Goal: Information Seeking & Learning: Learn about a topic

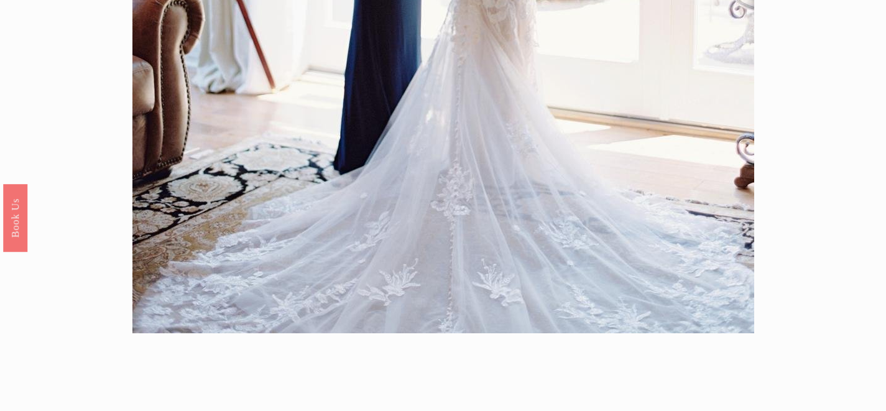
scroll to position [20, 0]
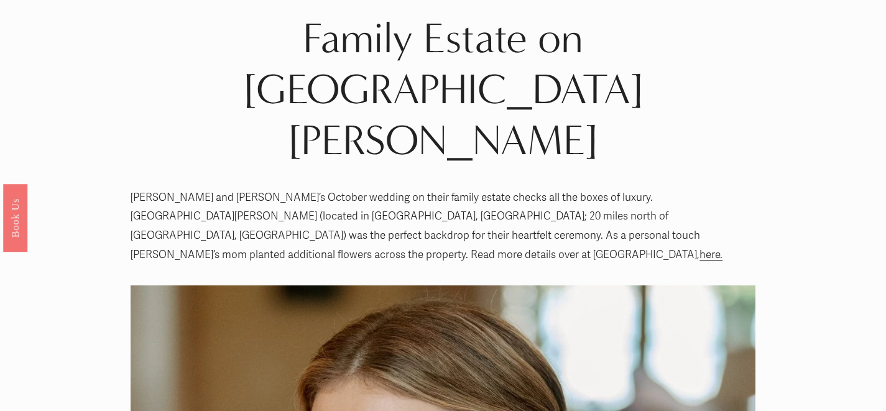
scroll to position [40, 0]
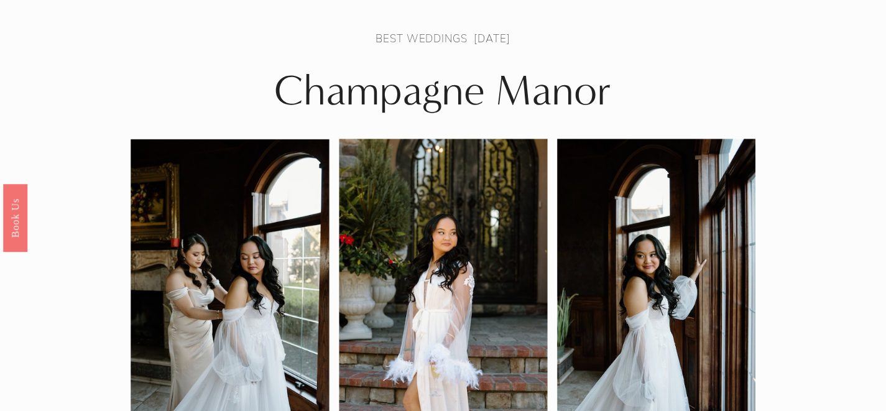
scroll to position [40, 0]
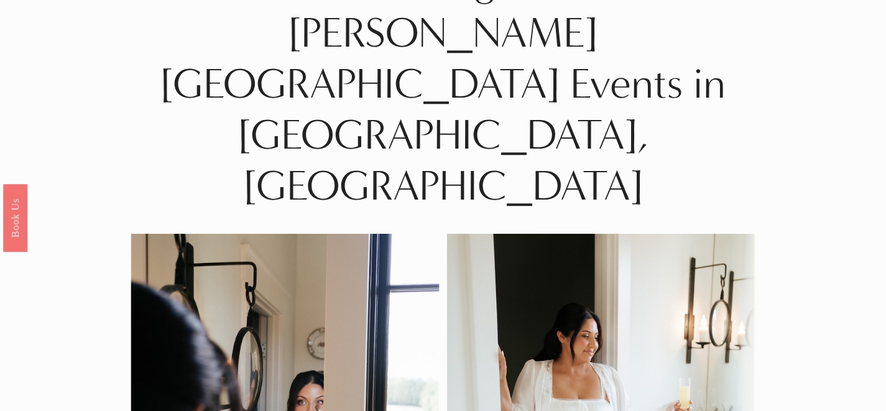
scroll to position [40, 0]
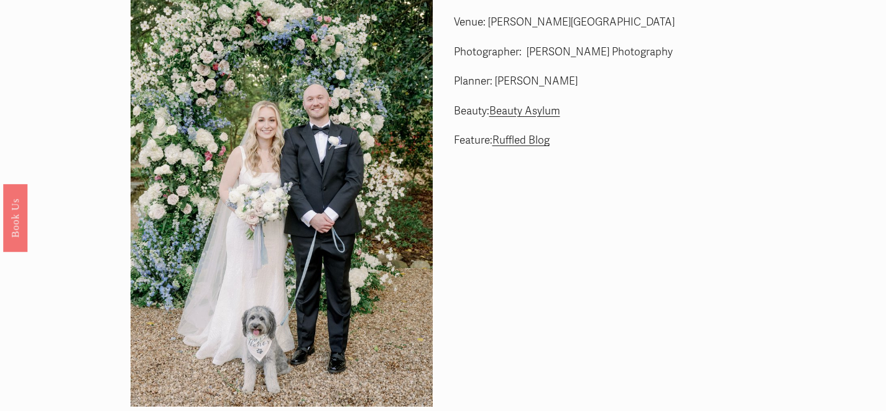
scroll to position [42, 0]
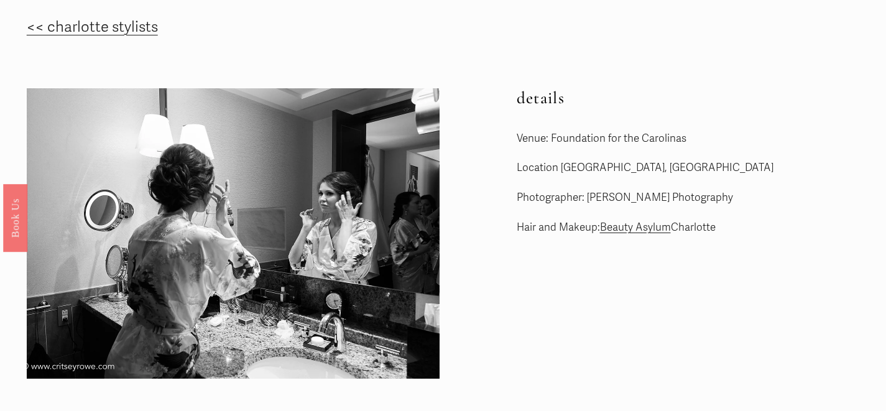
scroll to position [25, 0]
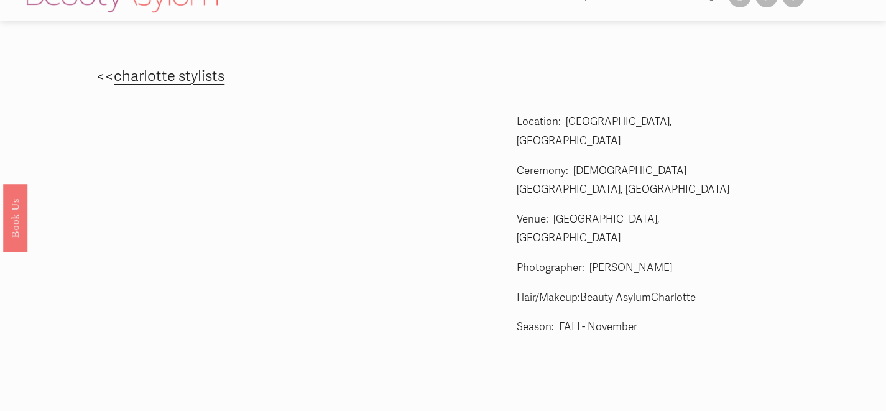
scroll to position [8, 0]
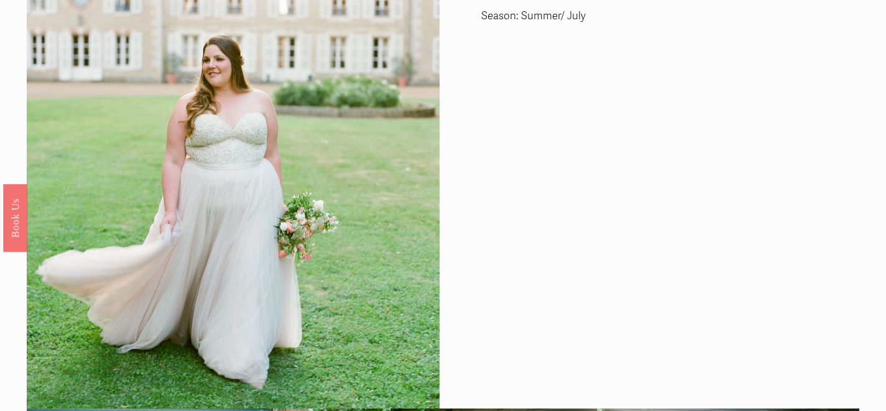
scroll to position [61, 0]
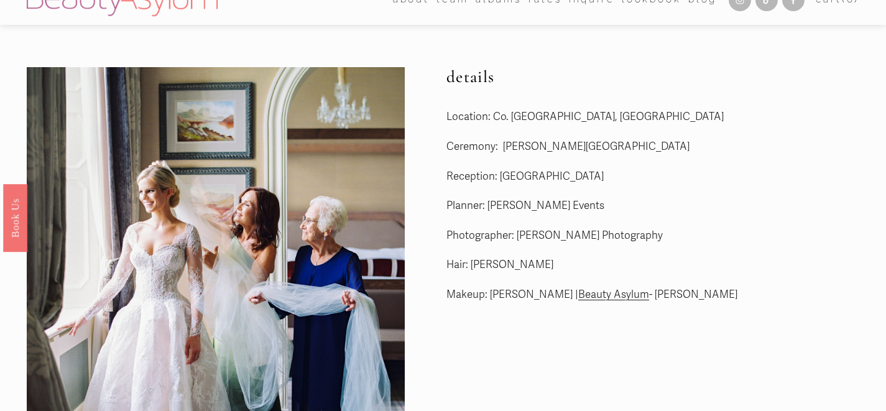
scroll to position [16, 0]
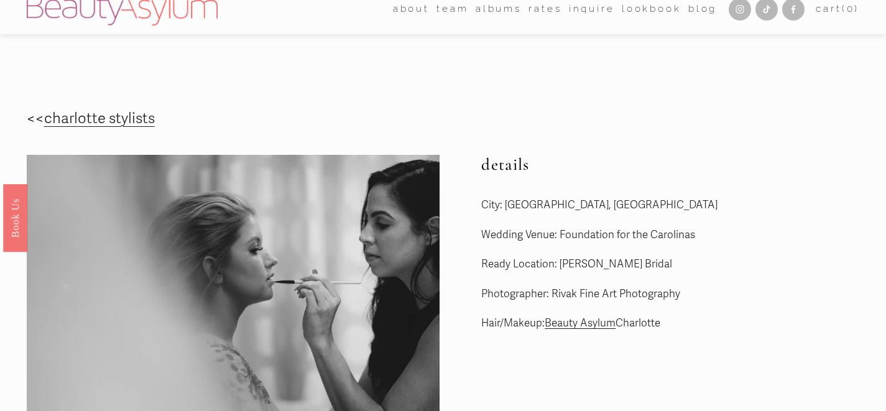
scroll to position [9, 0]
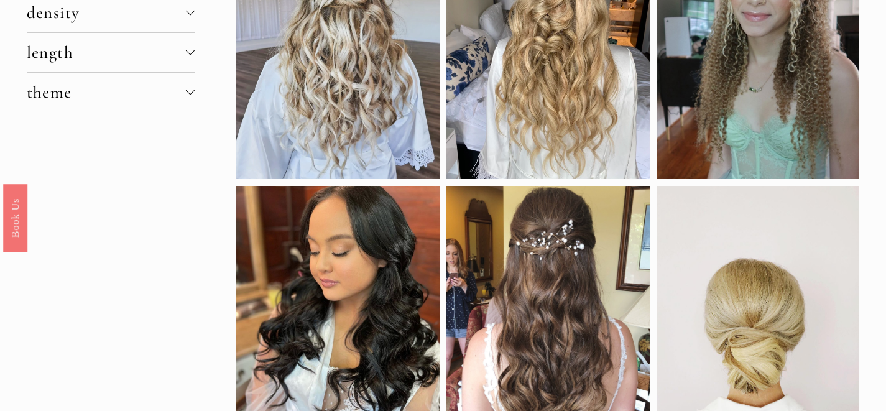
scroll to position [52, 0]
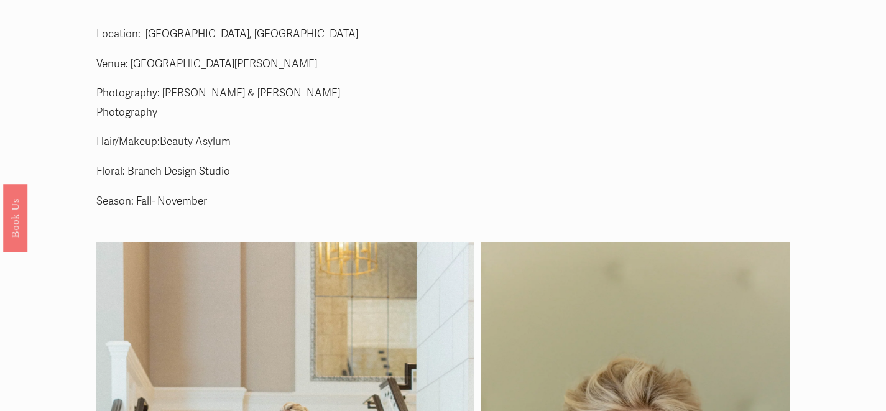
scroll to position [52, 0]
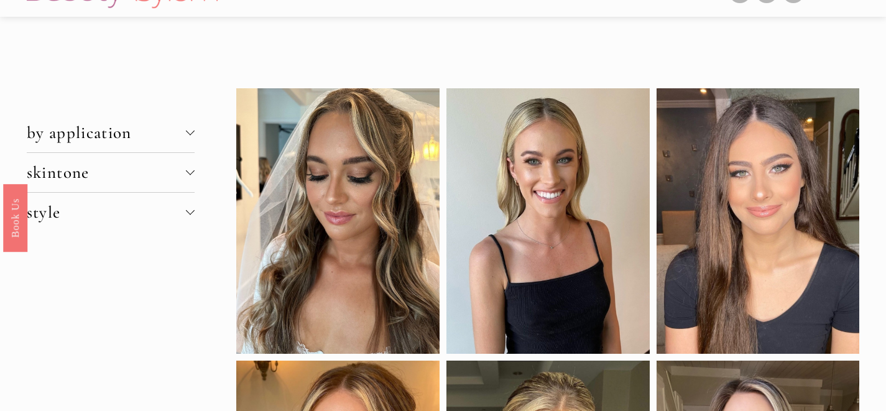
scroll to position [27, 0]
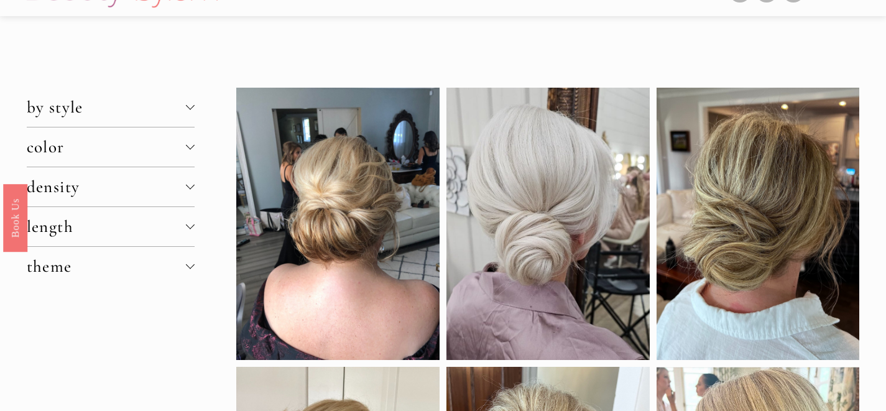
scroll to position [13, 0]
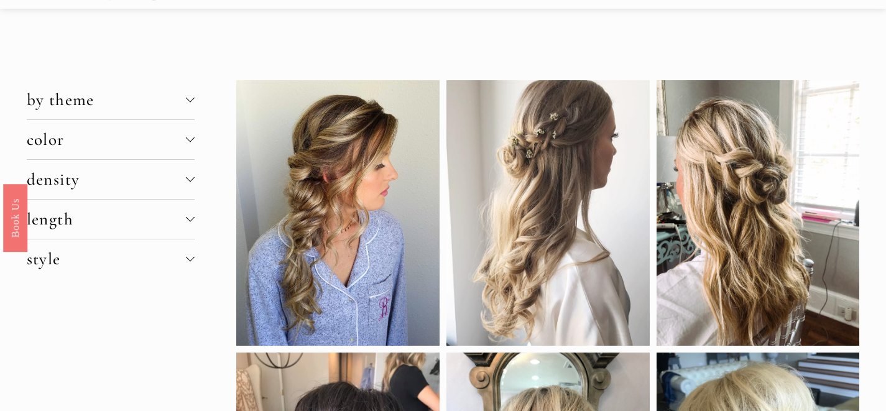
scroll to position [40, 0]
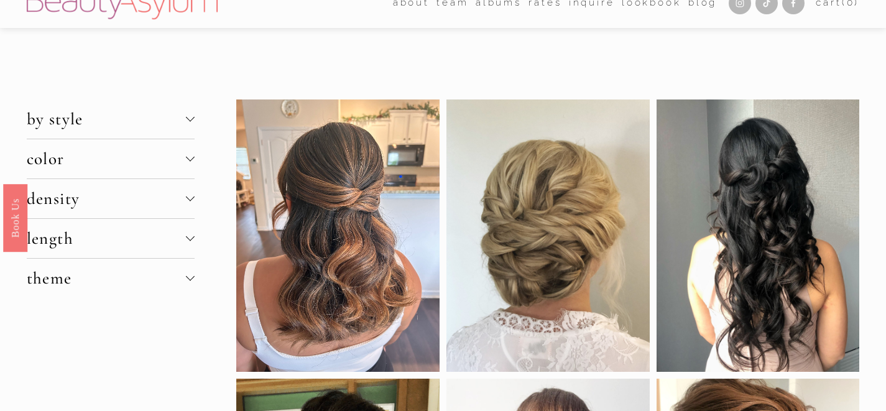
scroll to position [21, 0]
